Goal: Navigation & Orientation: Find specific page/section

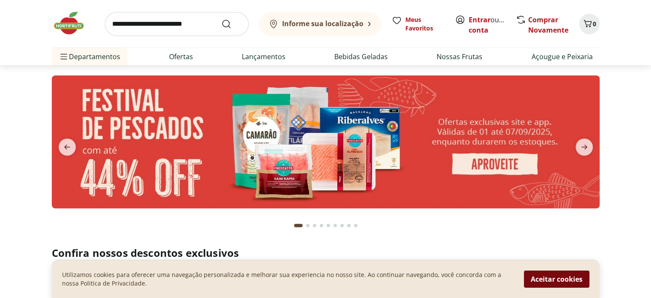
click at [550, 279] on button "Aceitar cookies" at bounding box center [557, 278] width 66 height 17
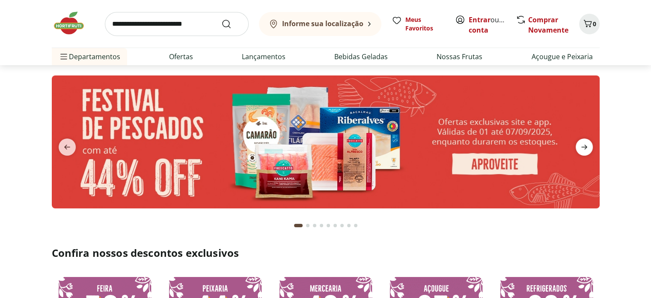
click at [587, 146] on icon "next" at bounding box center [584, 147] width 10 height 10
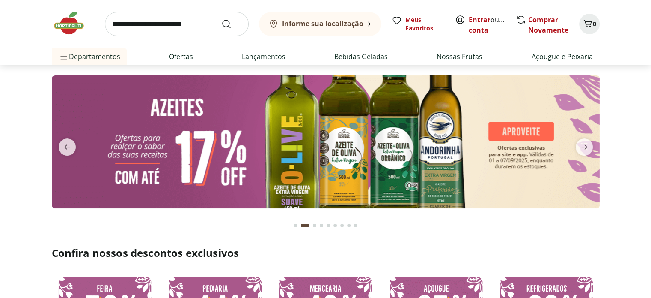
click at [336, 24] on b "Informe sua localização" at bounding box center [322, 23] width 81 height 9
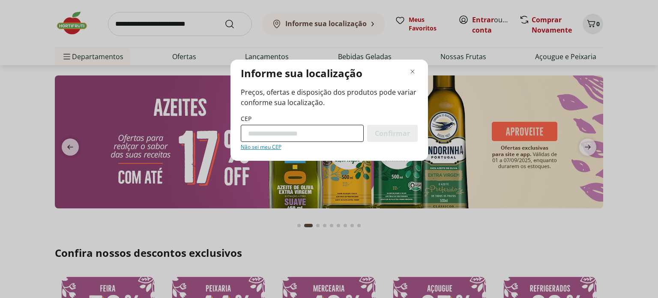
click at [296, 133] on input "CEP" at bounding box center [302, 133] width 123 height 17
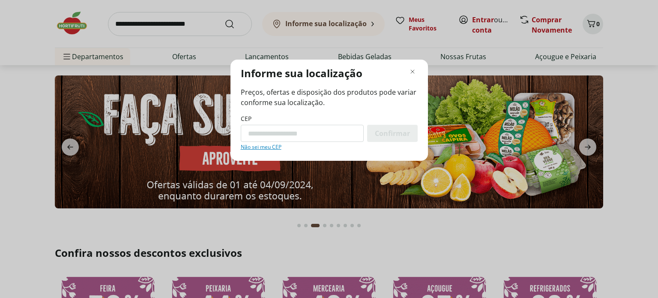
paste input "Modal de regionalização"
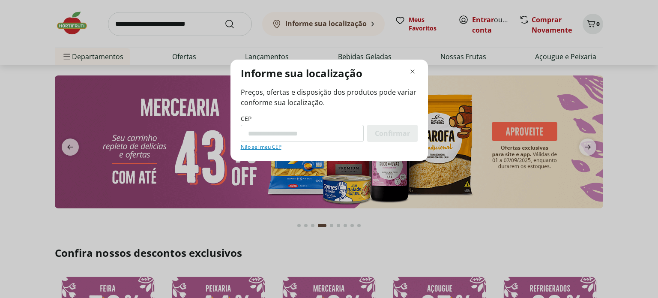
click at [293, 131] on input "CEP" at bounding box center [302, 133] width 123 height 17
paste input "*********"
type input "*********"
click at [393, 137] on span "Confirmar" at bounding box center [392, 133] width 35 height 7
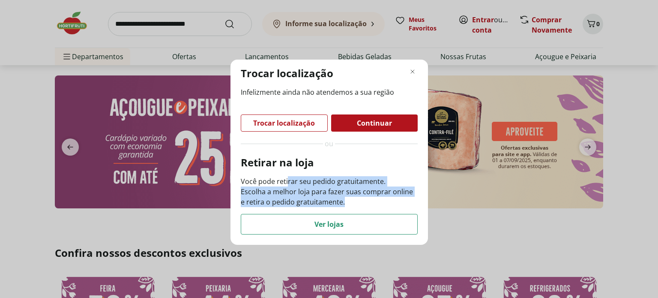
drag, startPoint x: 310, startPoint y: 182, endPoint x: 369, endPoint y: 197, distance: 61.4
click at [369, 197] on p "Você pode retirar seu pedido gratuitamente. Escolha a melhor loja para fazer su…" at bounding box center [329, 191] width 177 height 31
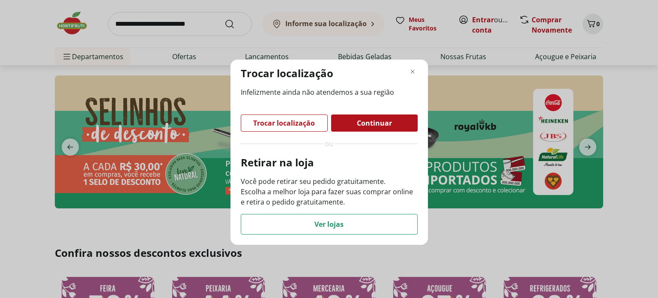
click at [337, 221] on span "Ver lojas" at bounding box center [328, 224] width 29 height 7
